Goal: Contribute content

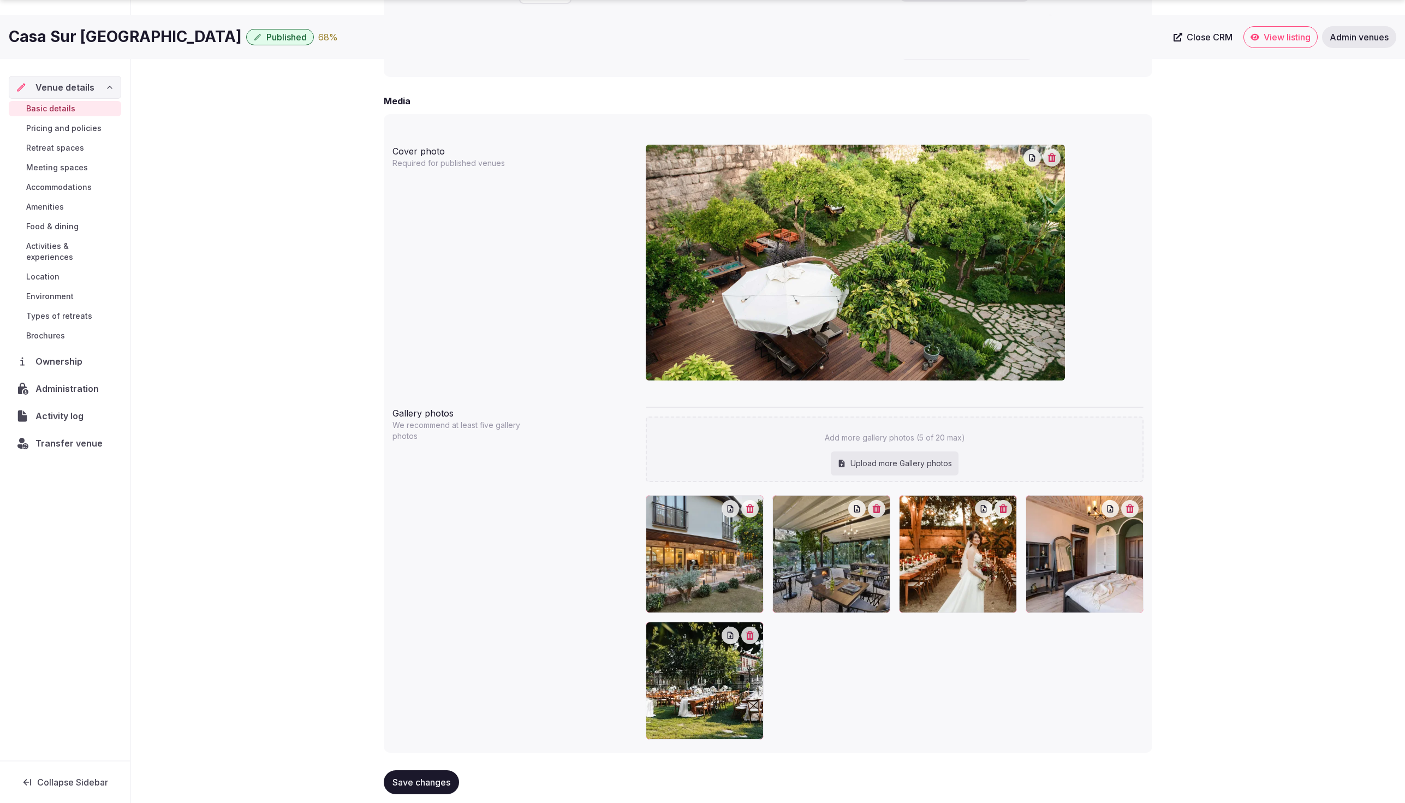
scroll to position [844, 0]
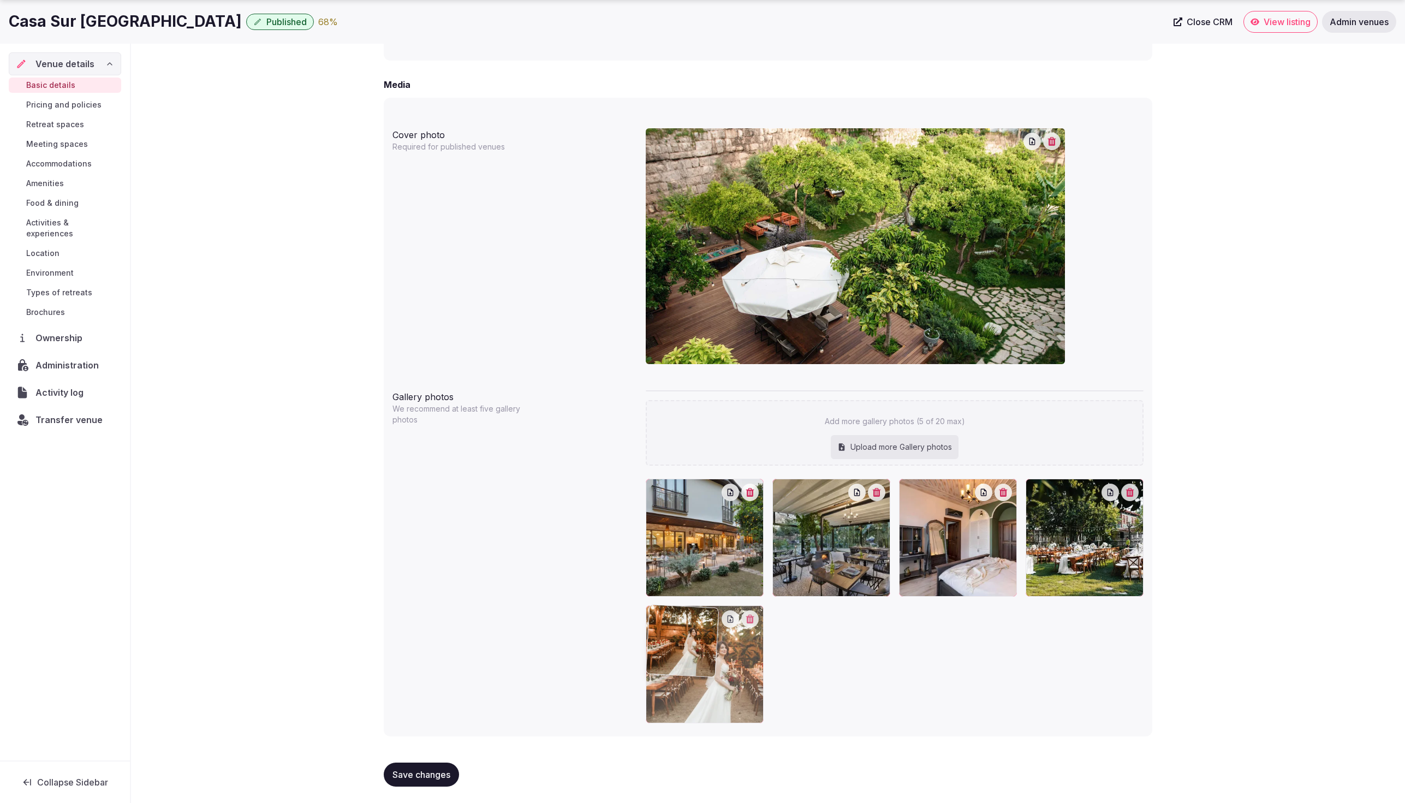
drag, startPoint x: 941, startPoint y: 555, endPoint x: 729, endPoint y: 706, distance: 260.0
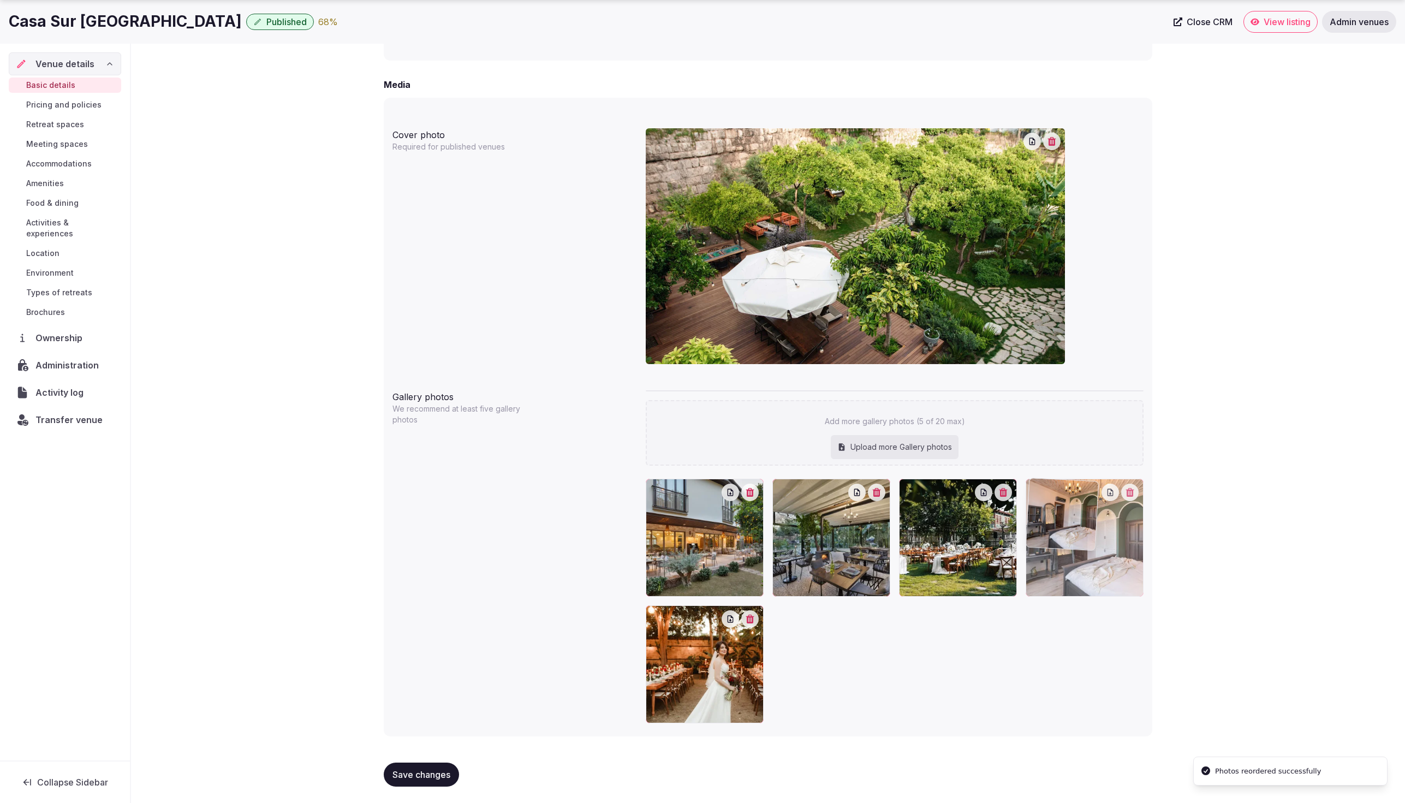
drag, startPoint x: 987, startPoint y: 566, endPoint x: 1113, endPoint y: 569, distance: 126.2
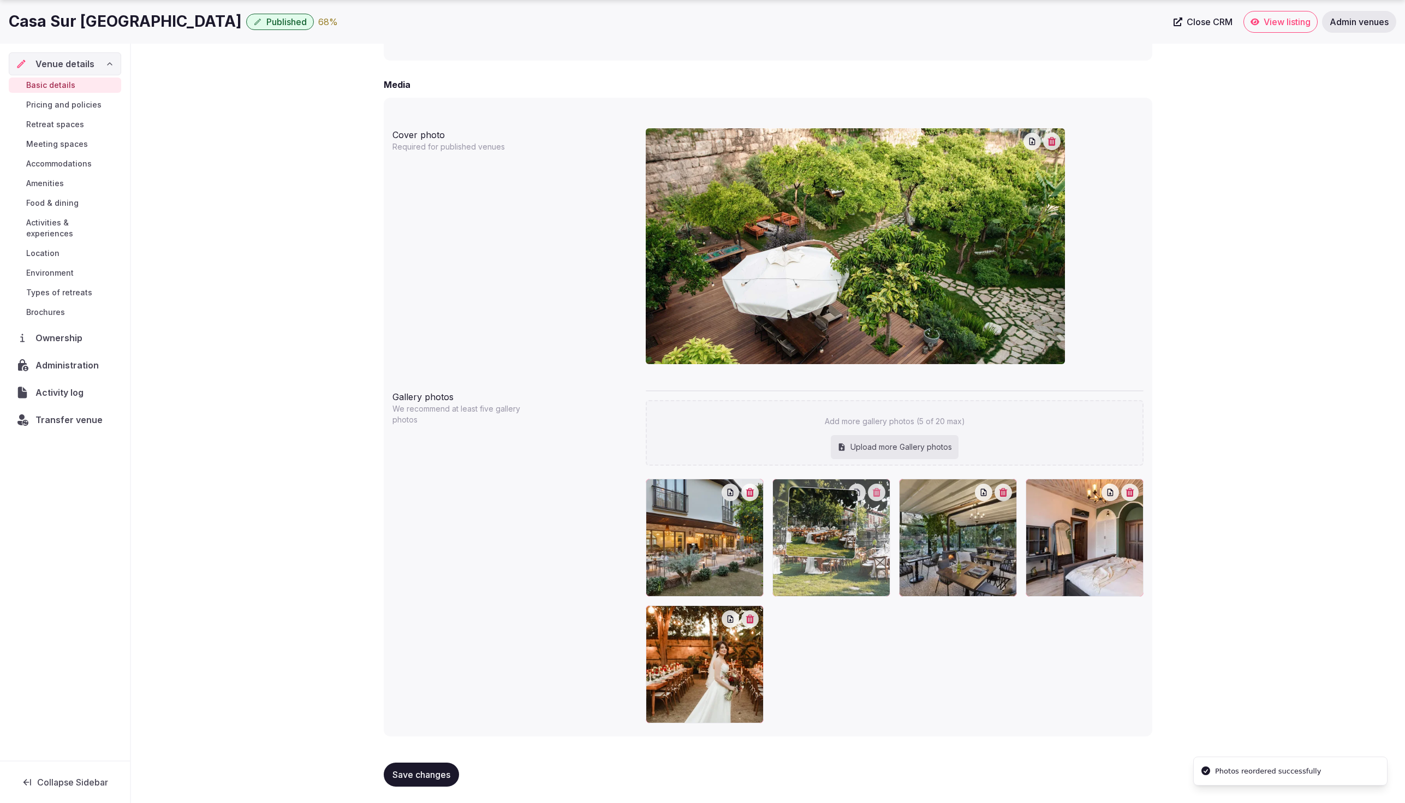
drag, startPoint x: 970, startPoint y: 572, endPoint x: 858, endPoint y: 583, distance: 111.9
click at [425, 775] on span "Save changes" at bounding box center [422, 774] width 58 height 11
click at [859, 444] on div "Upload more Gallery photos" at bounding box center [895, 447] width 128 height 24
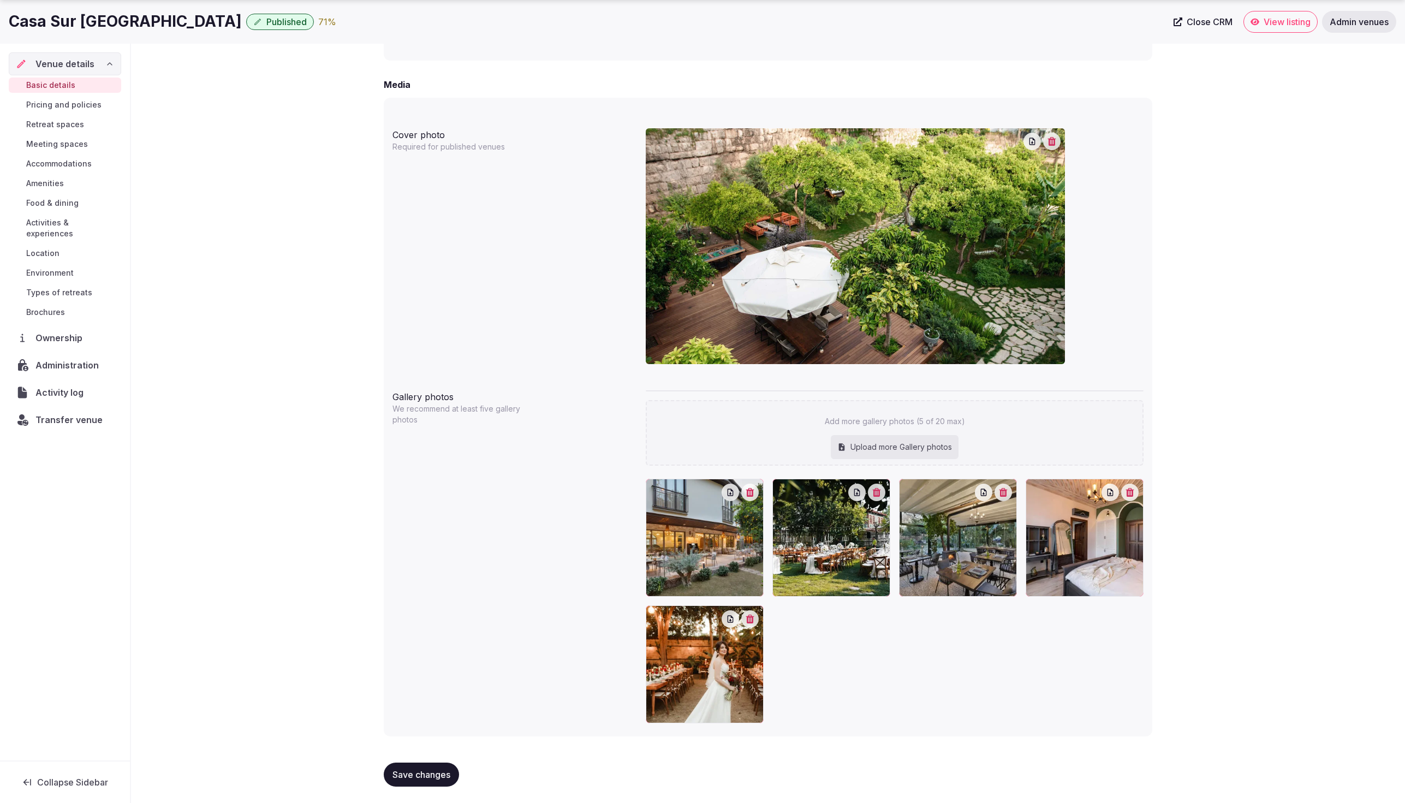
click at [869, 444] on div "Upload more Gallery photos" at bounding box center [895, 447] width 128 height 24
type input "**********"
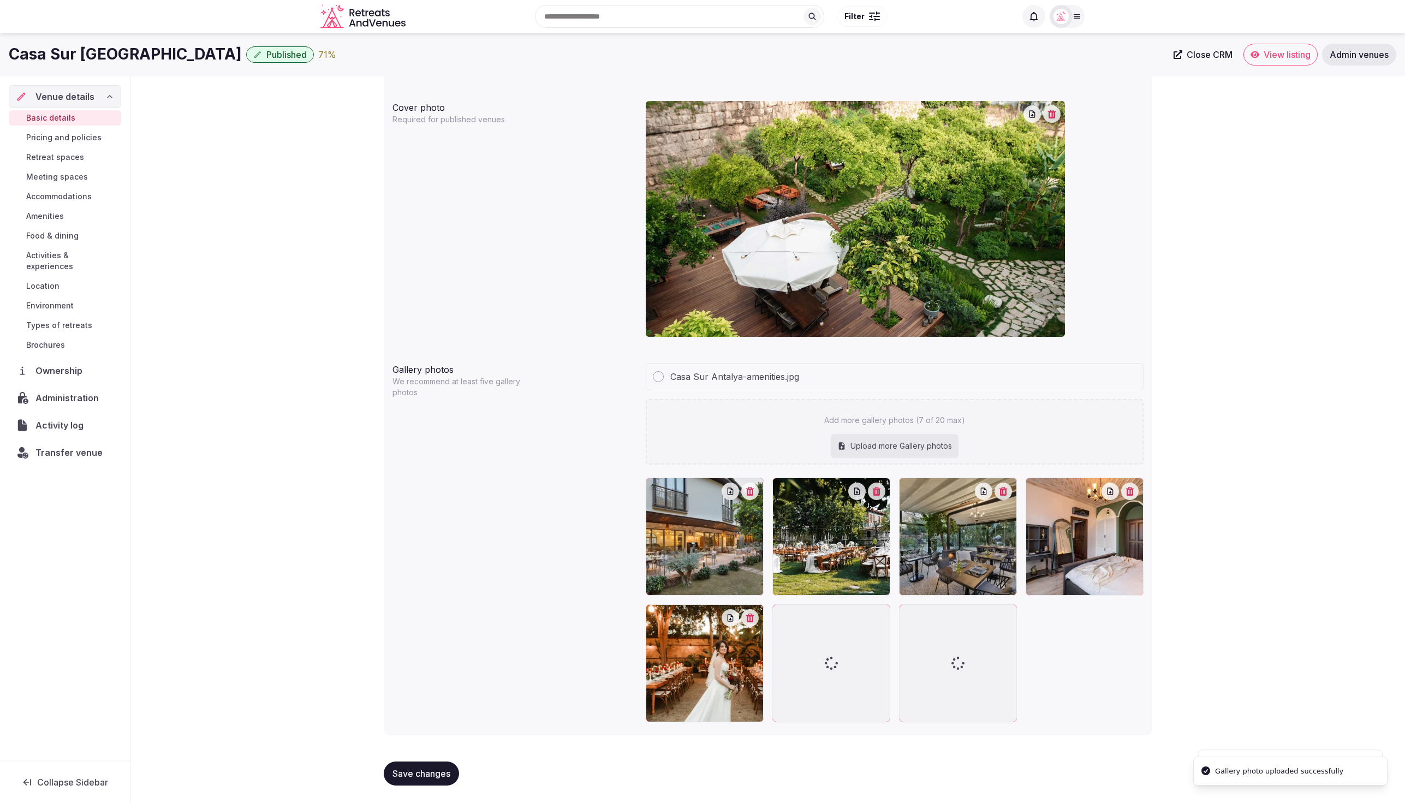
scroll to position [870, 0]
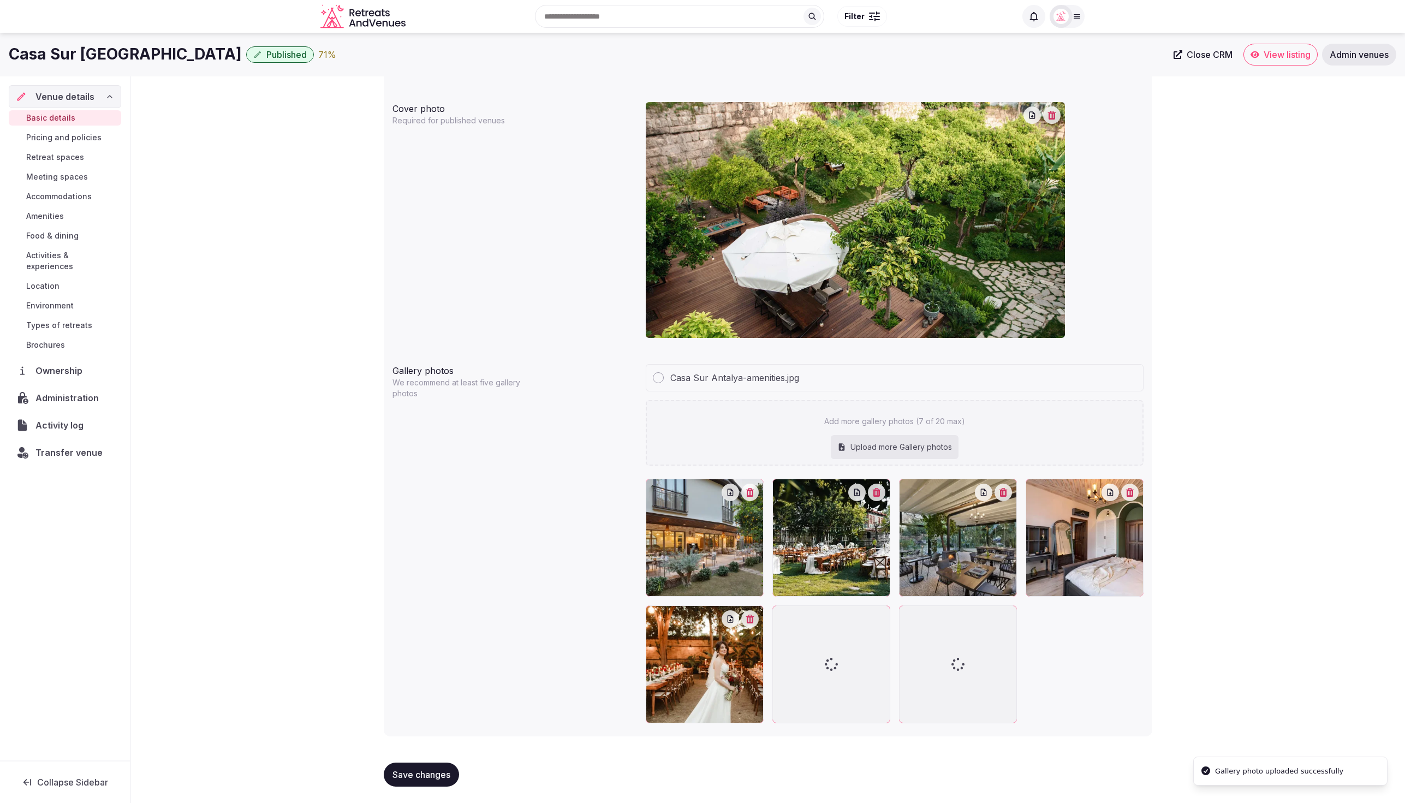
click at [894, 448] on div "Upload more Gallery photos" at bounding box center [895, 447] width 128 height 24
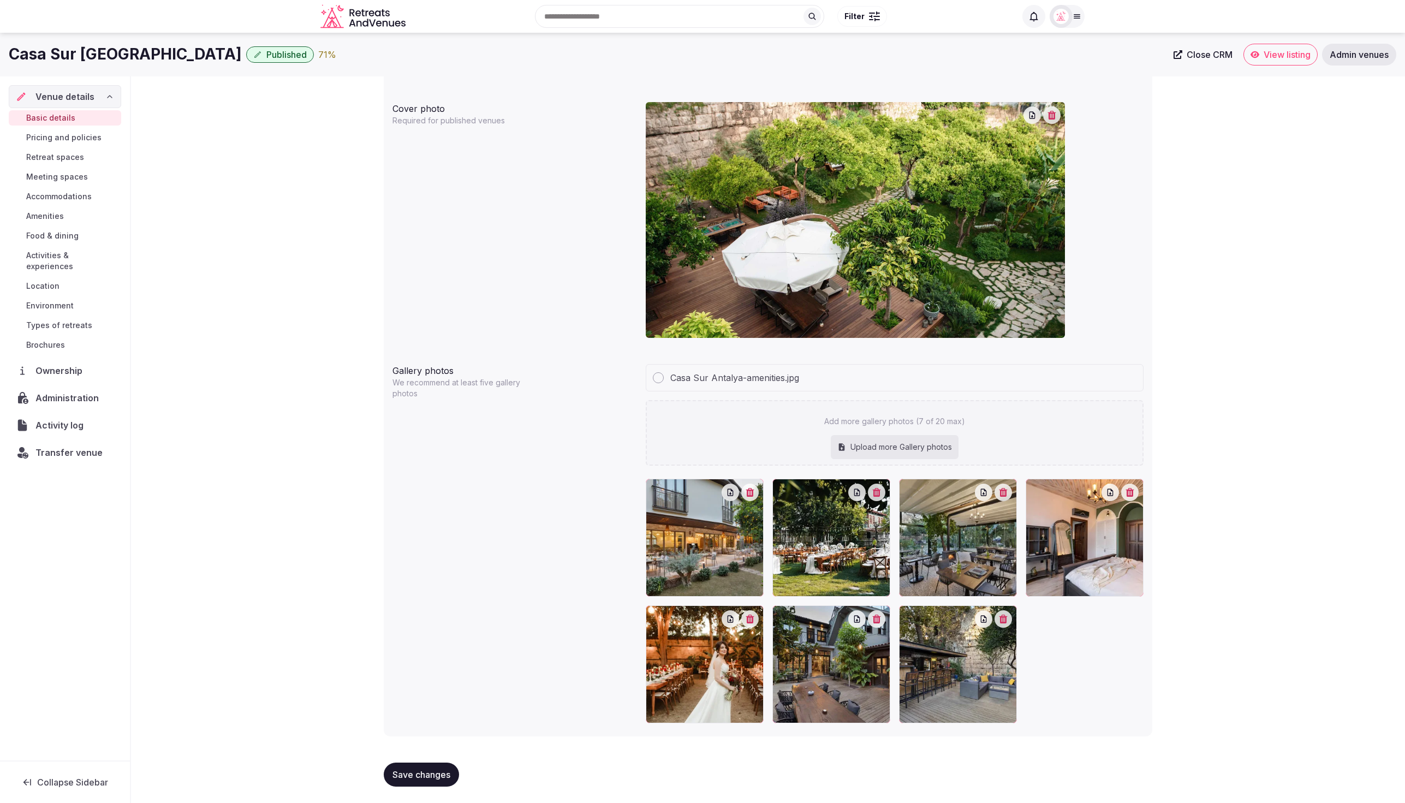
type input "**********"
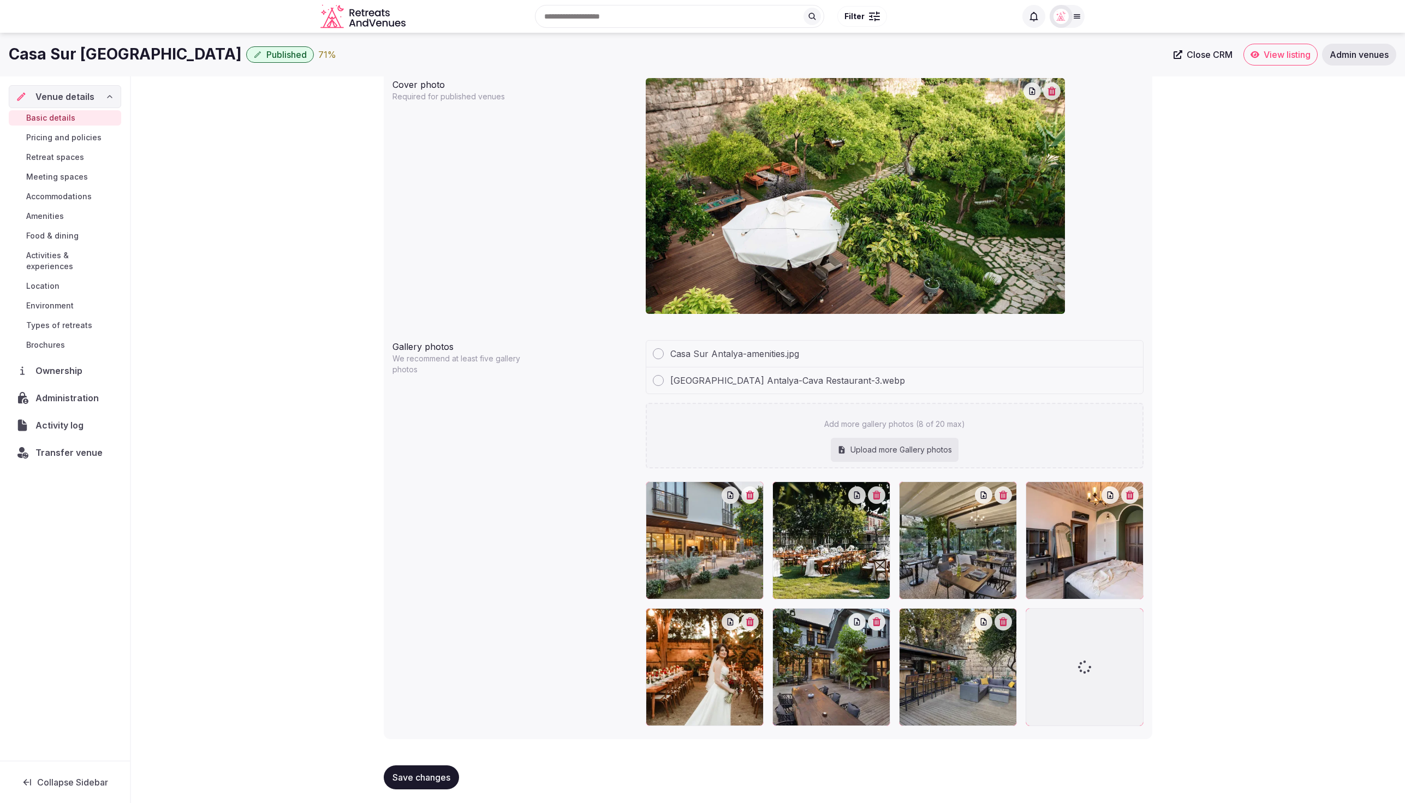
scroll to position [897, 0]
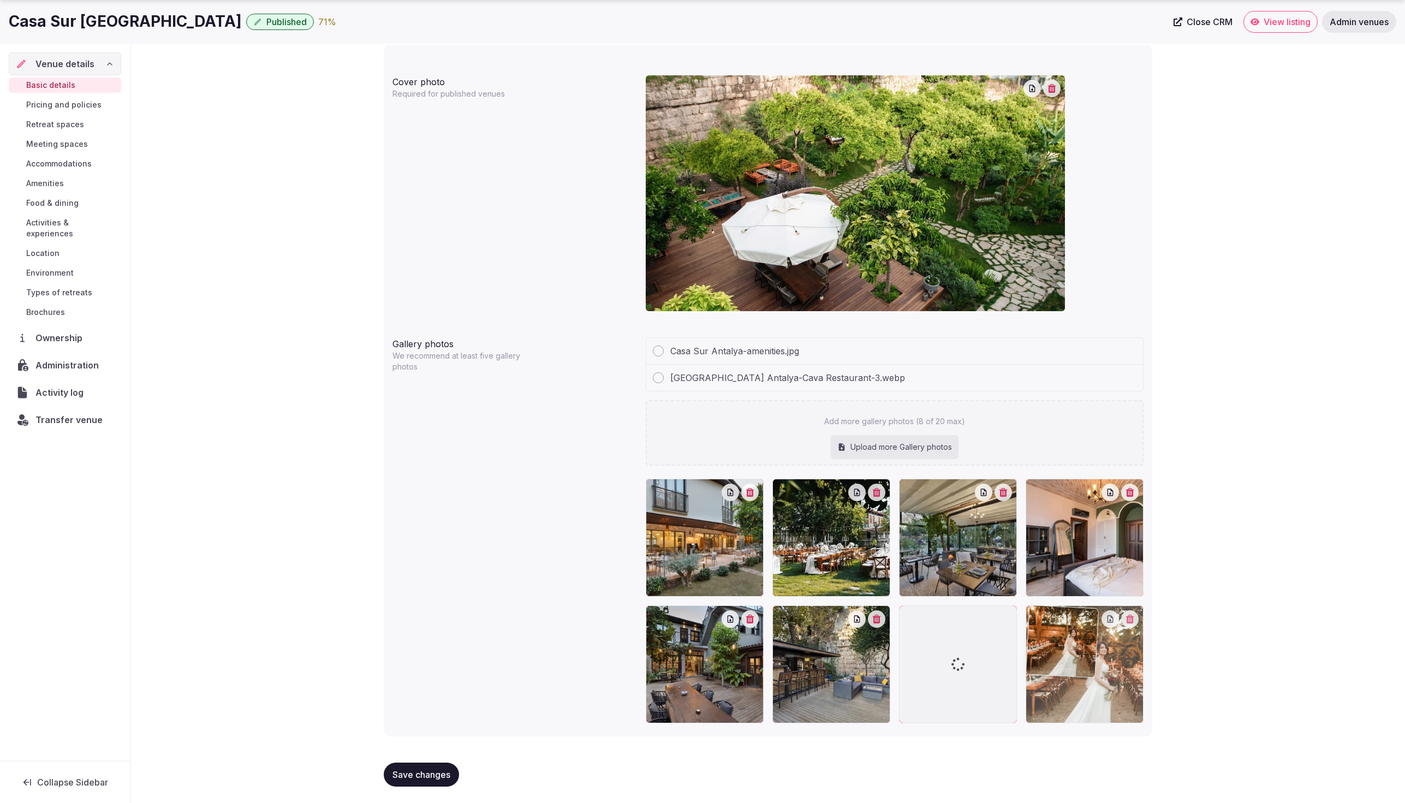
drag, startPoint x: 709, startPoint y: 652, endPoint x: 1081, endPoint y: 656, distance: 371.3
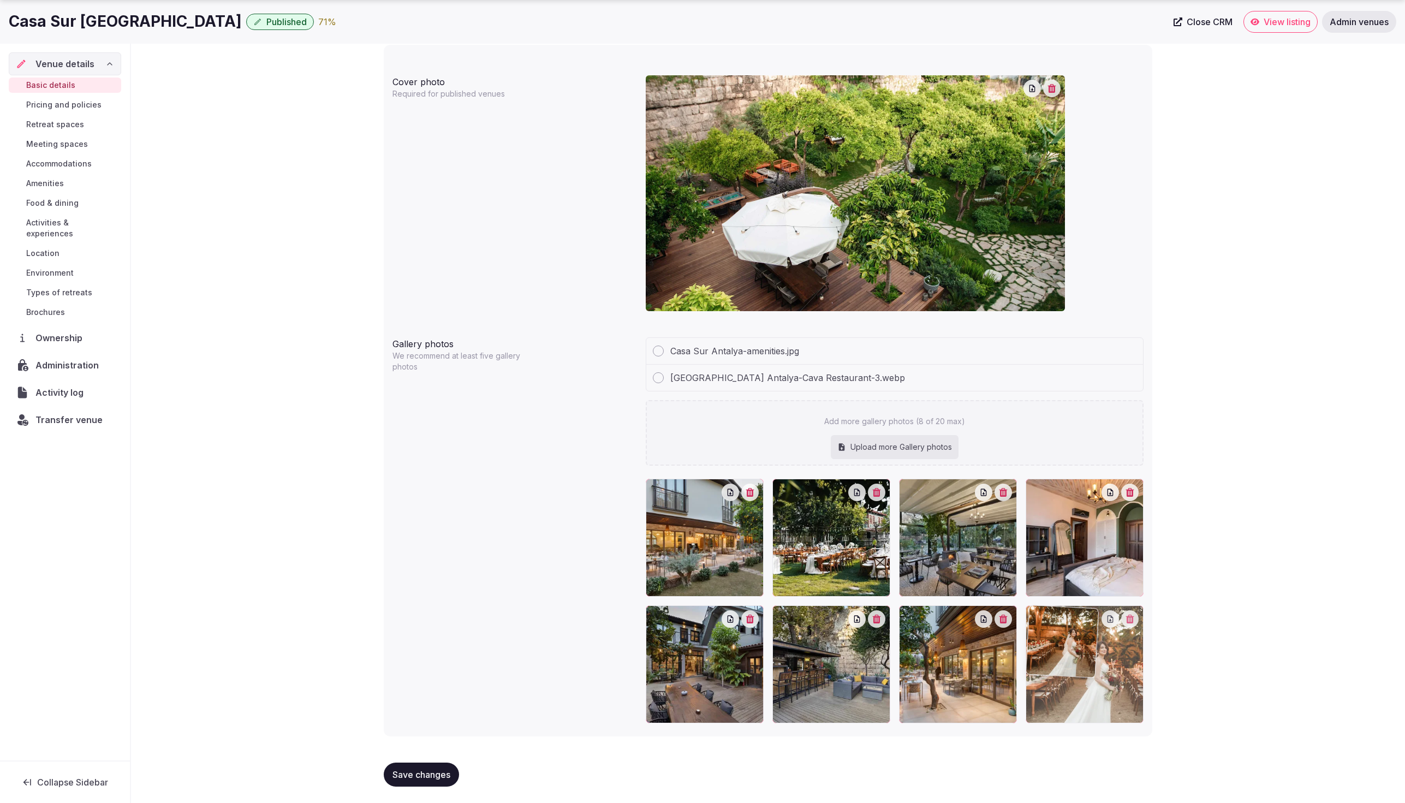
drag, startPoint x: 720, startPoint y: 681, endPoint x: 1117, endPoint y: 673, distance: 397.0
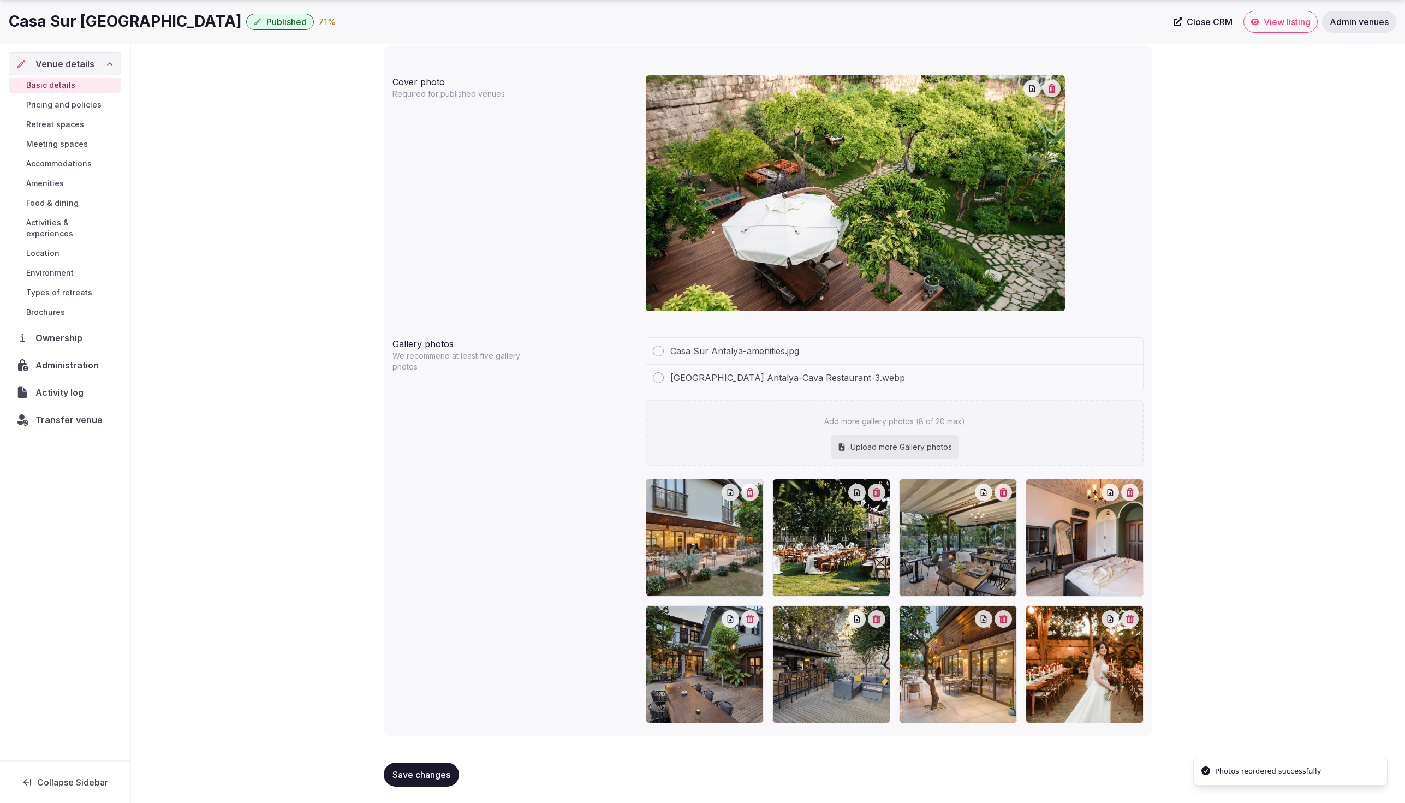
click at [428, 779] on span "Save changes" at bounding box center [422, 774] width 58 height 11
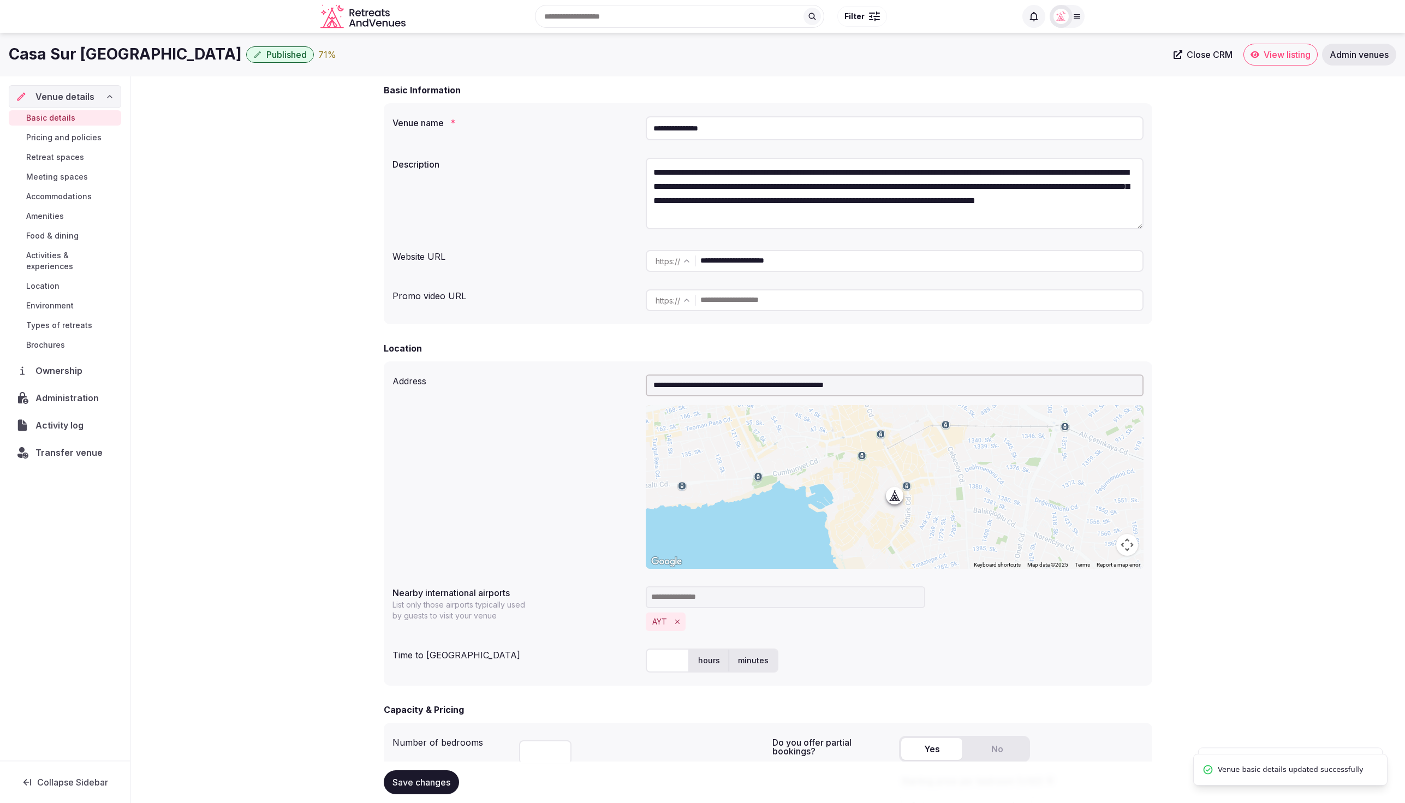
scroll to position [0, 0]
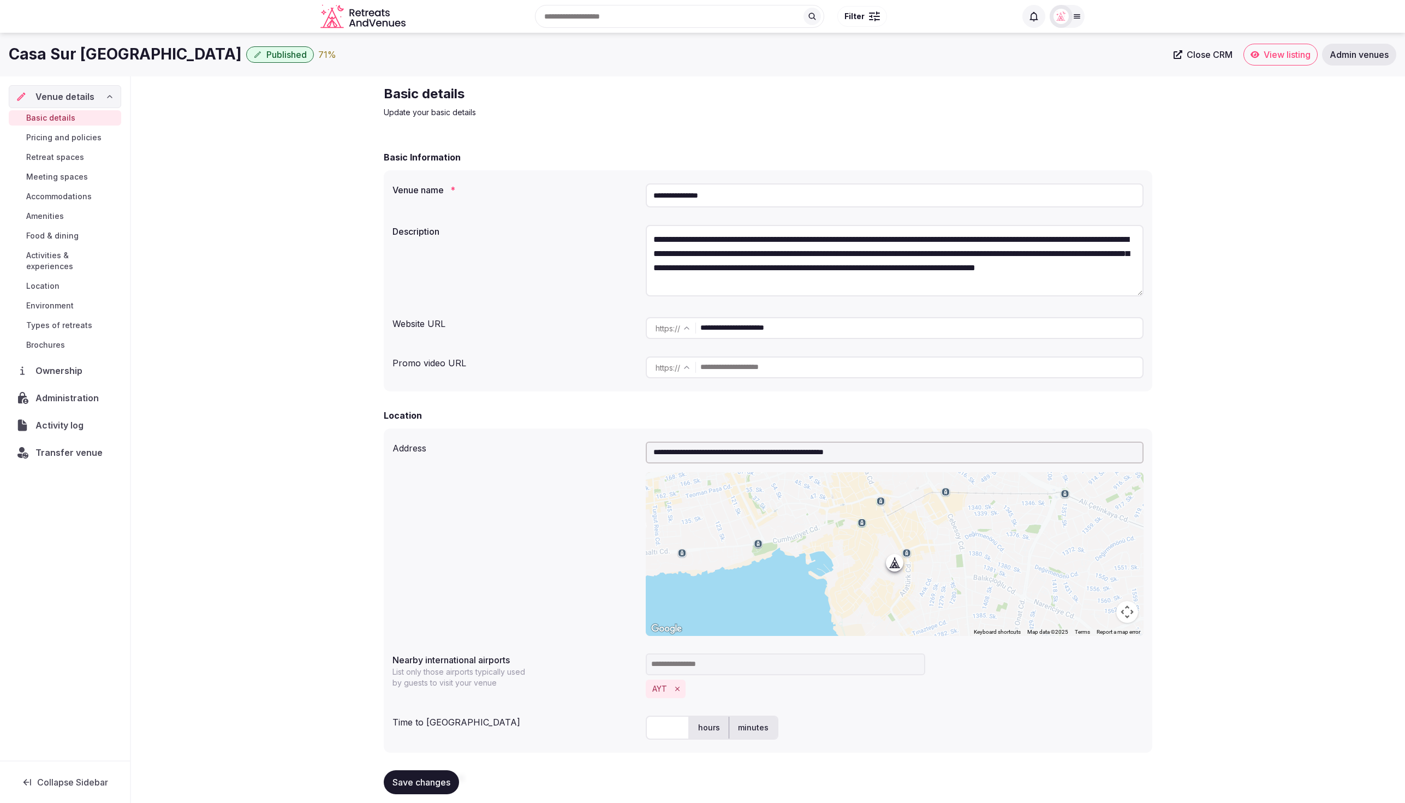
click at [70, 138] on span "Pricing and policies" at bounding box center [63, 137] width 75 height 11
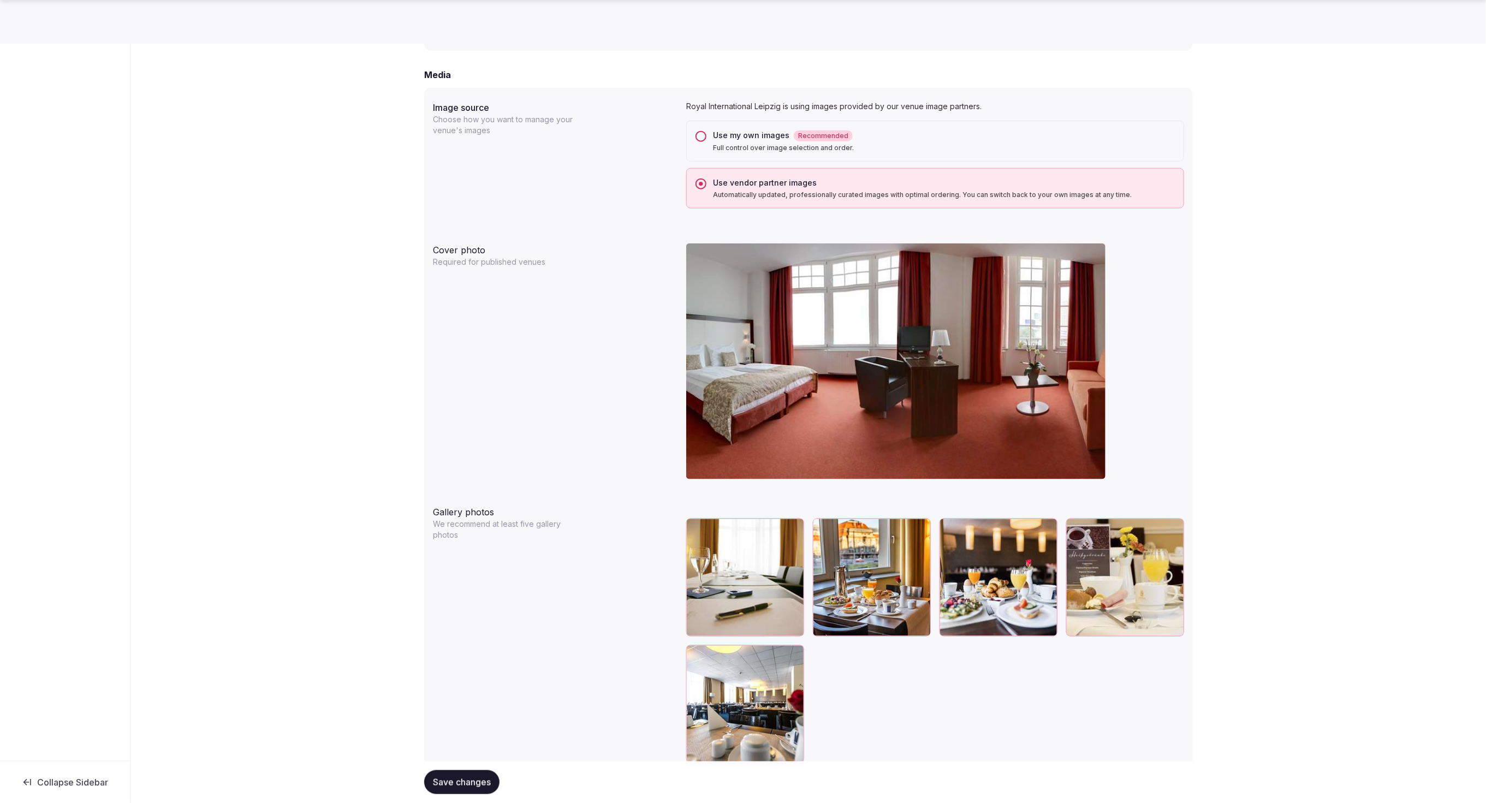
scroll to position [893, 0]
